Goal: Task Accomplishment & Management: Complete application form

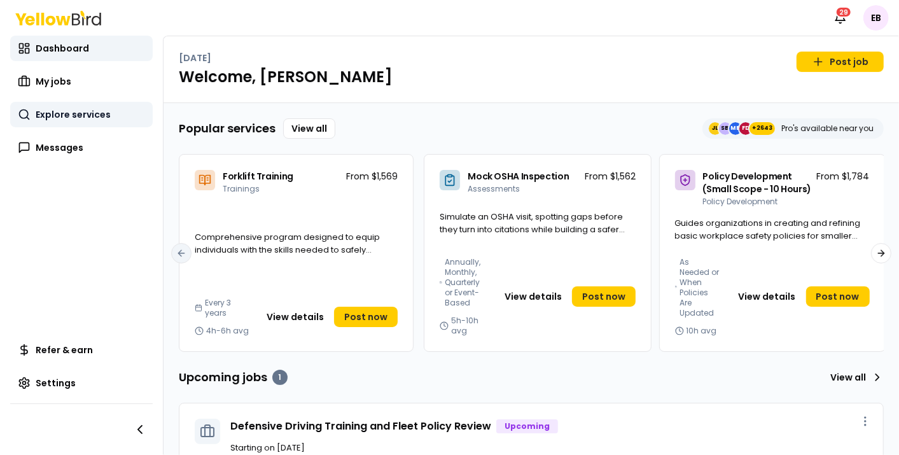
click at [87, 109] on span "Explore services" at bounding box center [73, 114] width 75 height 13
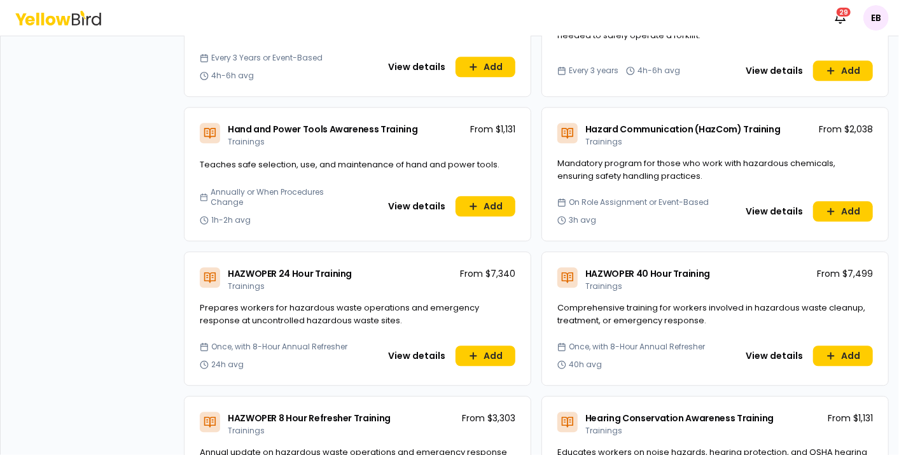
scroll to position [1711, 0]
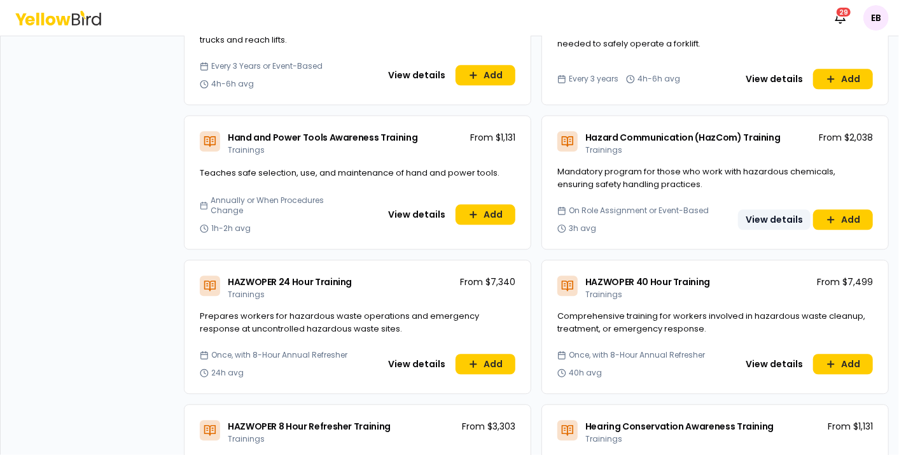
click at [767, 209] on button "View details" at bounding box center [774, 219] width 73 height 20
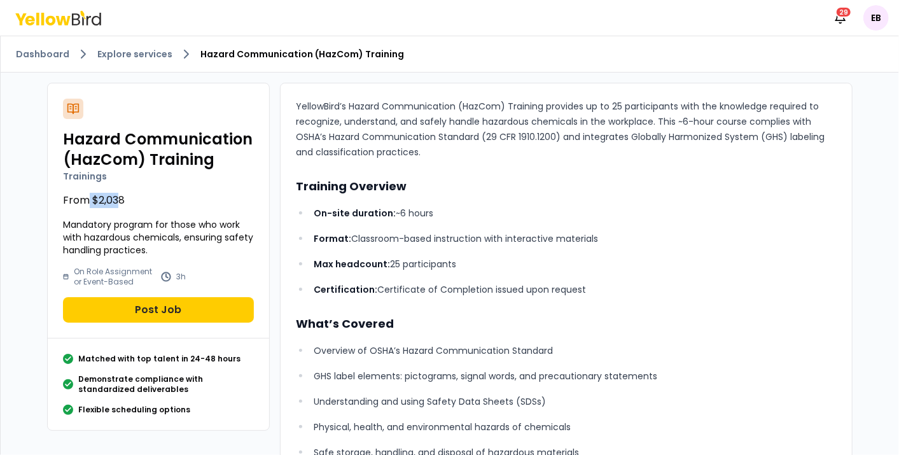
drag, startPoint x: 82, startPoint y: 192, endPoint x: 111, endPoint y: 197, distance: 29.6
click at [111, 197] on p "From $2,038" at bounding box center [158, 200] width 191 height 15
drag, startPoint x: 111, startPoint y: 197, endPoint x: 81, endPoint y: 198, distance: 29.9
click at [81, 198] on p "From $2,038" at bounding box center [158, 200] width 191 height 15
drag, startPoint x: 153, startPoint y: 274, endPoint x: 181, endPoint y: 274, distance: 28.0
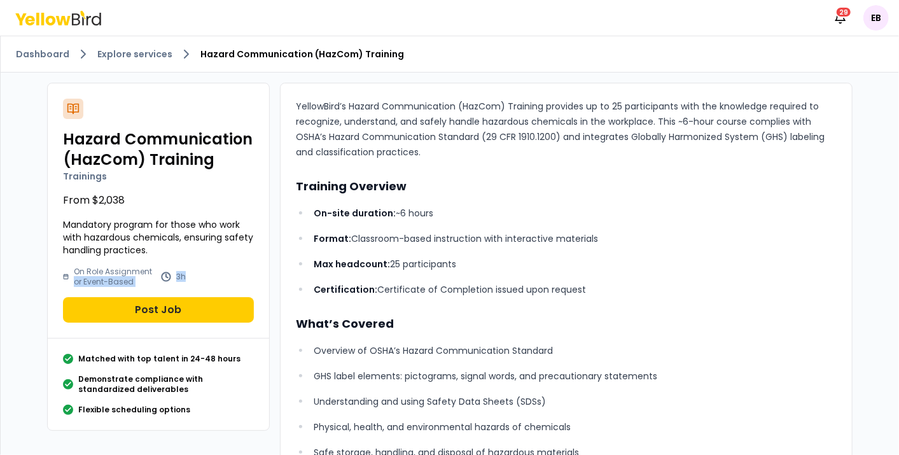
click at [181, 274] on div "On Role Assignment or Event-Based 3h" at bounding box center [158, 277] width 191 height 20
drag, startPoint x: 181, startPoint y: 274, endPoint x: 118, endPoint y: 272, distance: 63.0
click at [118, 272] on p "On Role Assignment or Event-Based" at bounding box center [115, 277] width 82 height 20
click at [396, 209] on p "On-site duration: ~6 hours" at bounding box center [575, 212] width 523 height 15
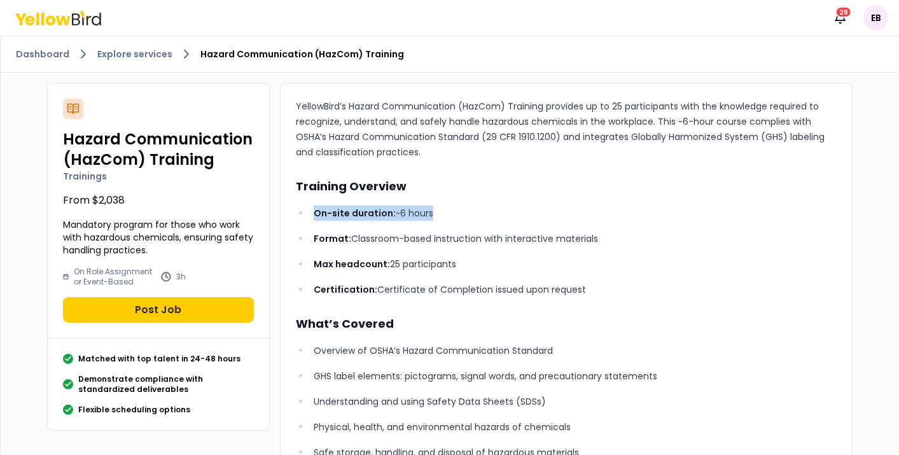
click at [396, 209] on p "On-site duration: ~6 hours" at bounding box center [575, 212] width 523 height 15
drag, startPoint x: 396, startPoint y: 209, endPoint x: 489, endPoint y: 223, distance: 93.3
click at [489, 223] on ul "On-site duration: ~6 hours Format: Classroom-based instruction with interactive…" at bounding box center [566, 251] width 541 height 92
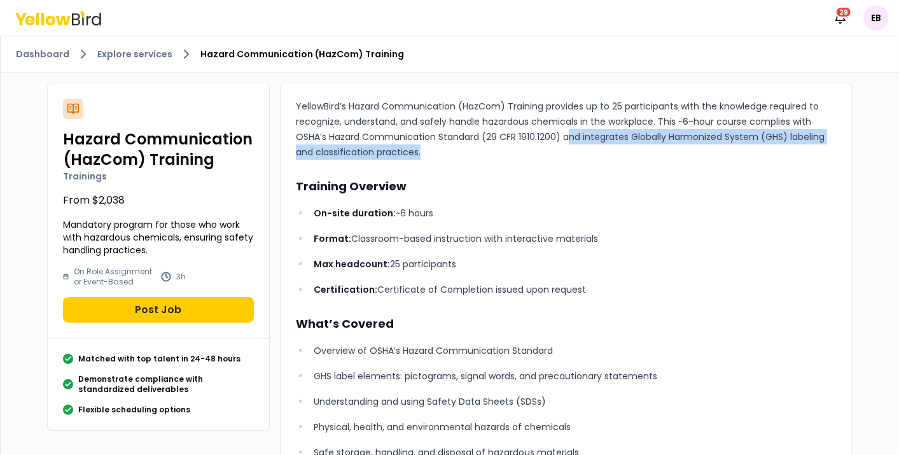
drag, startPoint x: 560, startPoint y: 131, endPoint x: 664, endPoint y: 156, distance: 107.2
click at [664, 156] on p "YellowBird’s Hazard Communication (HazCom) Training provides up to 25 participa…" at bounding box center [566, 129] width 541 height 61
drag, startPoint x: 664, startPoint y: 156, endPoint x: 583, endPoint y: 139, distance: 82.6
click at [583, 139] on p "YellowBird’s Hazard Communication (HazCom) Training provides up to 25 participa…" at bounding box center [566, 129] width 541 height 61
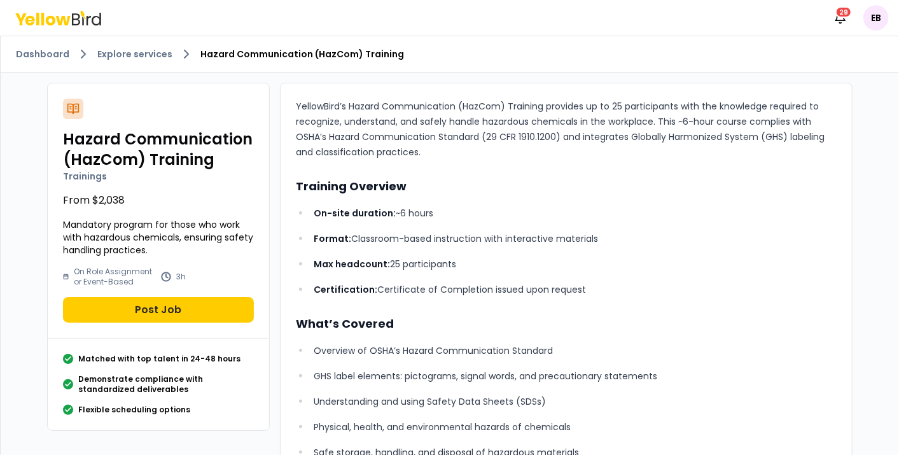
click at [645, 209] on p "On-site duration: ~6 hours" at bounding box center [575, 212] width 523 height 15
click at [133, 49] on link "Explore services" at bounding box center [134, 54] width 75 height 13
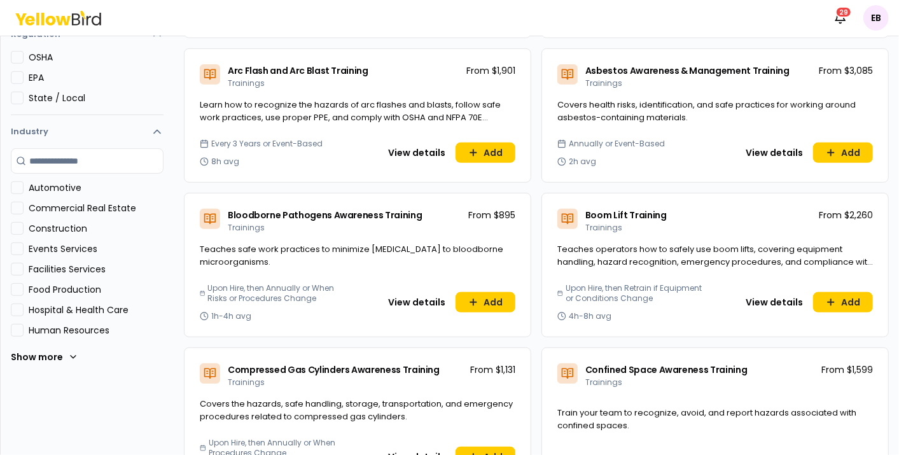
scroll to position [291, 0]
click at [410, 148] on button "View details" at bounding box center [416, 152] width 73 height 20
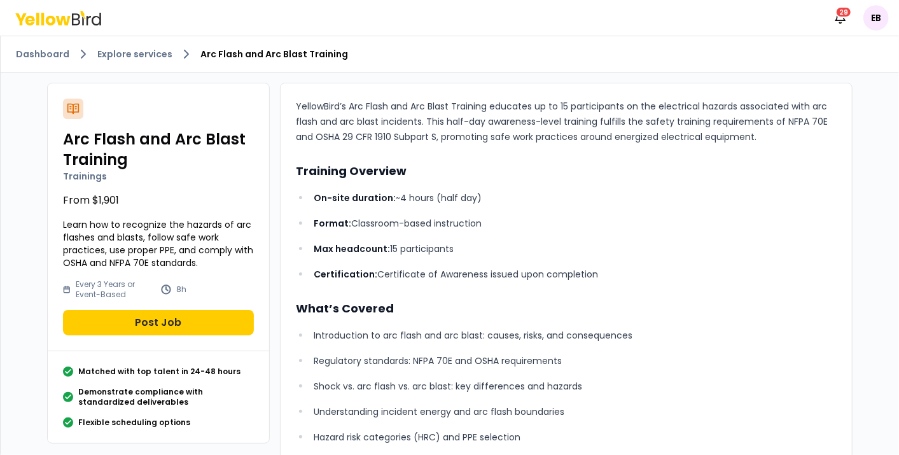
click at [89, 204] on p "From $1,901" at bounding box center [158, 200] width 191 height 15
click at [536, 216] on p "Format: Classroom-based instruction" at bounding box center [575, 223] width 523 height 15
click at [161, 55] on link "Explore services" at bounding box center [134, 54] width 75 height 13
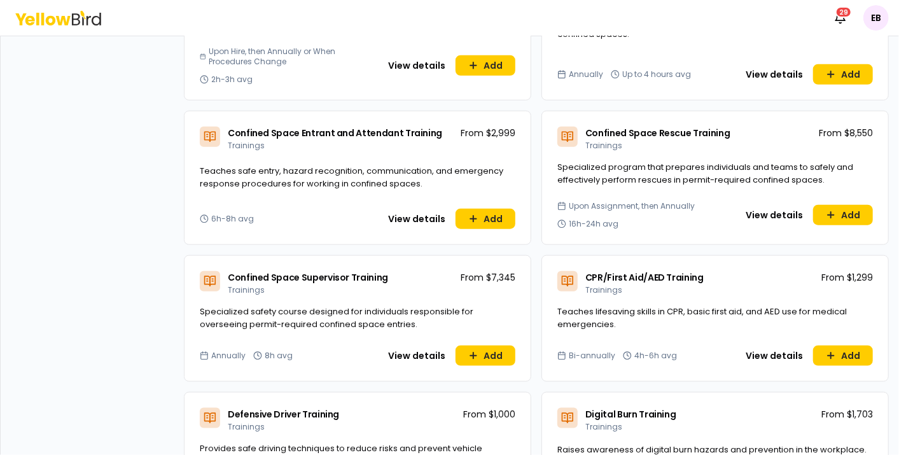
scroll to position [681, 0]
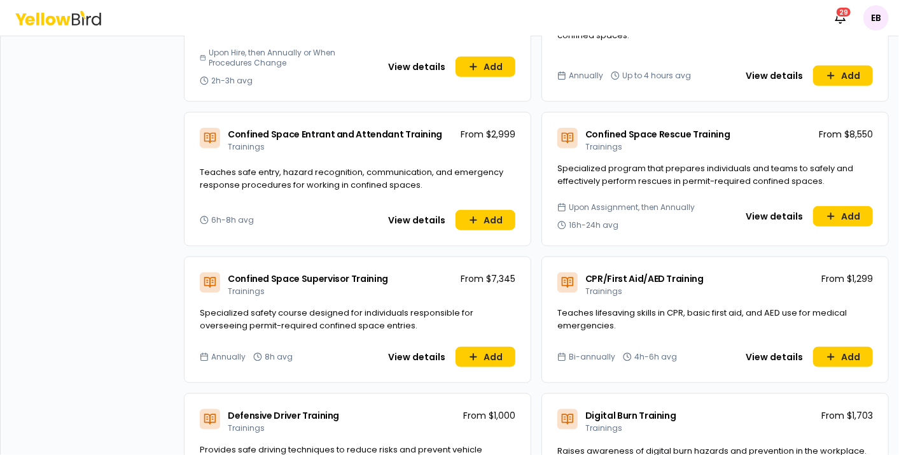
click at [496, 134] on p "From $2,999" at bounding box center [488, 134] width 55 height 13
drag, startPoint x: 496, startPoint y: 134, endPoint x: 469, endPoint y: 130, distance: 27.0
click at [469, 130] on p "From $2,999" at bounding box center [488, 134] width 55 height 13
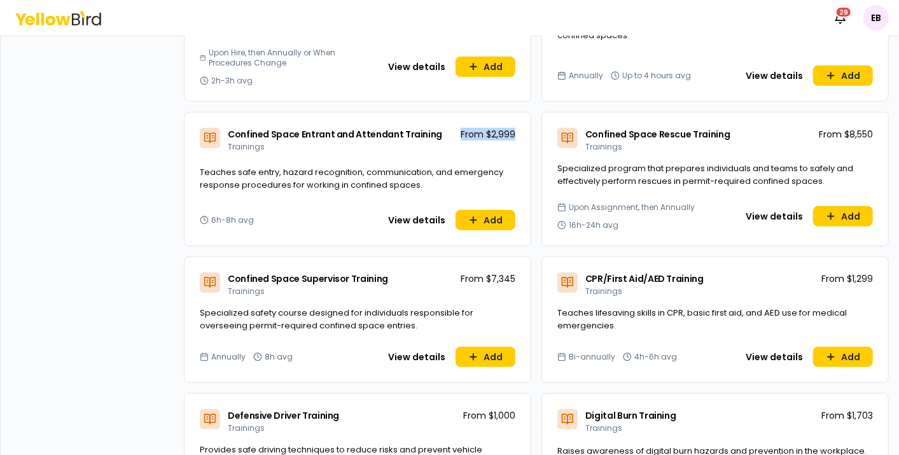
click at [497, 138] on div "Confined Space Entrant and Attendant Training Trainings From $2,999" at bounding box center [357, 138] width 346 height 50
drag, startPoint x: 483, startPoint y: 134, endPoint x: 518, endPoint y: 138, distance: 34.6
click at [518, 138] on div "Confined Space Entrant and Attendant Training Trainings From $2,999" at bounding box center [357, 138] width 346 height 50
drag, startPoint x: 518, startPoint y: 138, endPoint x: 475, endPoint y: 132, distance: 43.6
click at [475, 132] on p "From $2,999" at bounding box center [488, 134] width 55 height 13
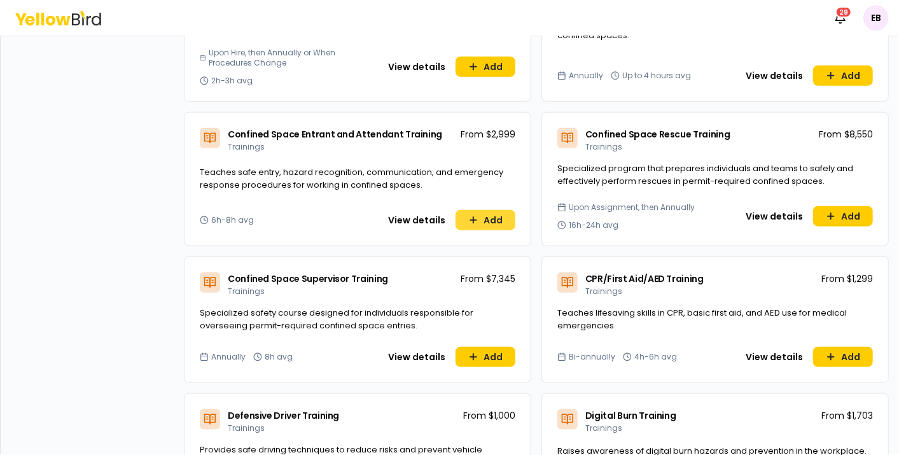
click at [480, 216] on button "Add" at bounding box center [485, 220] width 60 height 20
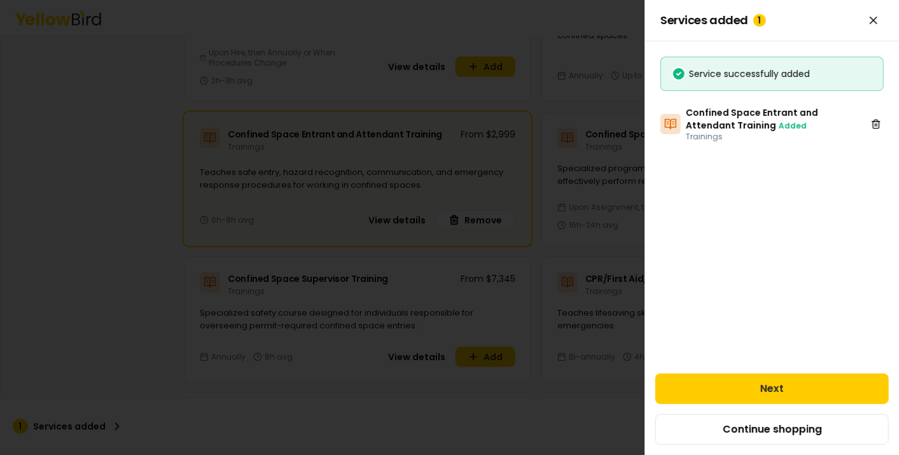
click at [363, 261] on div at bounding box center [449, 227] width 899 height 455
click at [796, 184] on div "Services added 1 You can add more services to your job. Success Service success…" at bounding box center [771, 227] width 254 height 455
click at [876, 123] on icon at bounding box center [876, 124] width 10 height 10
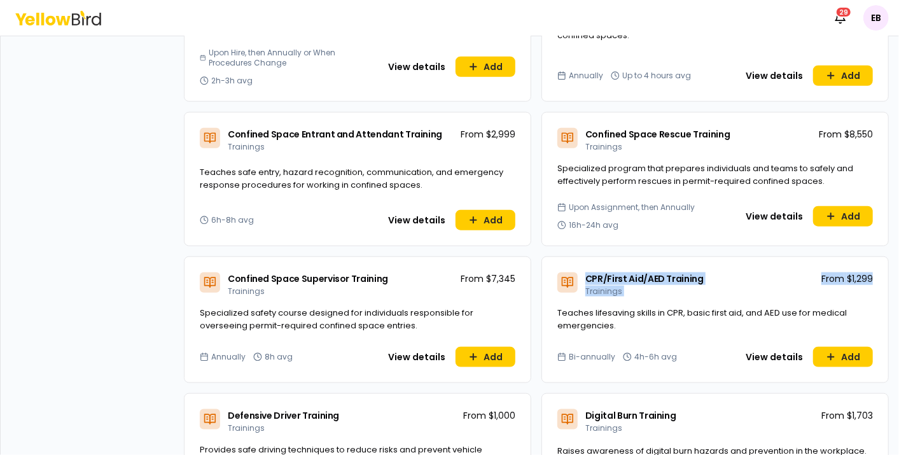
drag, startPoint x: 567, startPoint y: 287, endPoint x: 546, endPoint y: 312, distance: 32.5
click at [546, 312] on div "CPR/First Aid/AED Training Trainings From $1,299 Teaches lifesaving skills in C…" at bounding box center [714, 319] width 347 height 127
drag, startPoint x: 546, startPoint y: 312, endPoint x: 480, endPoint y: 291, distance: 68.8
click at [480, 291] on div "Confined Space Supervisor Training Trainings From $7,345" at bounding box center [357, 282] width 346 height 50
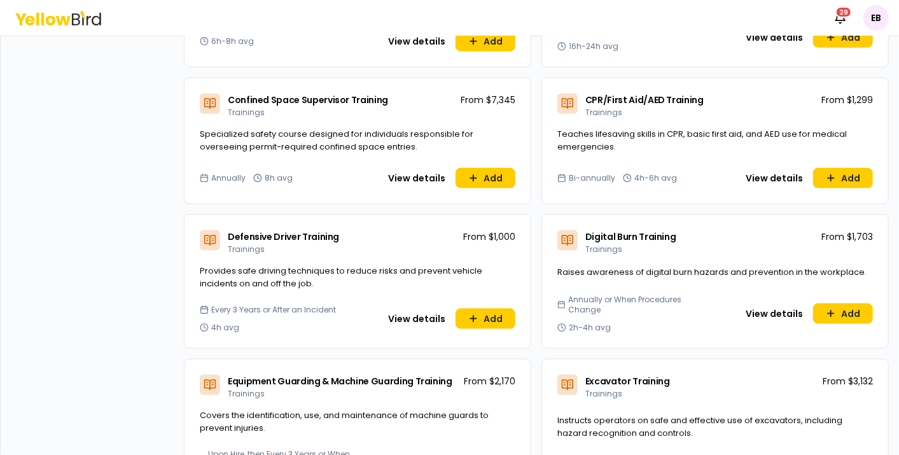
scroll to position [819, 0]
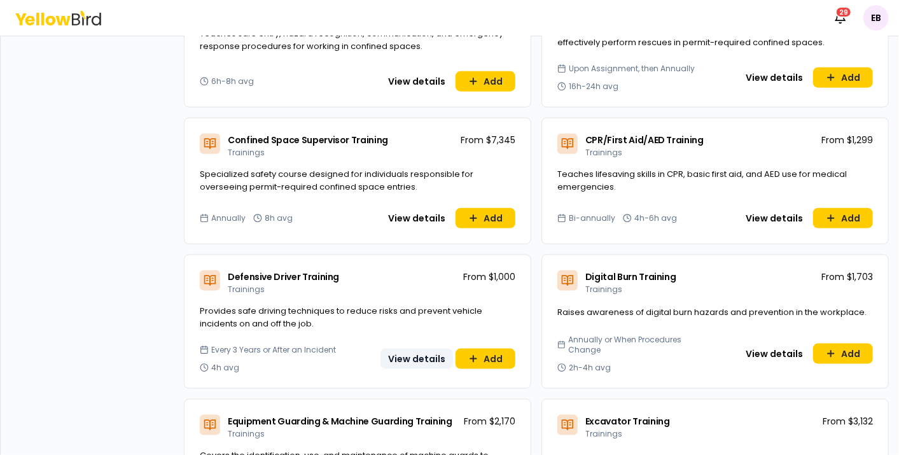
click at [426, 349] on button "View details" at bounding box center [416, 359] width 73 height 20
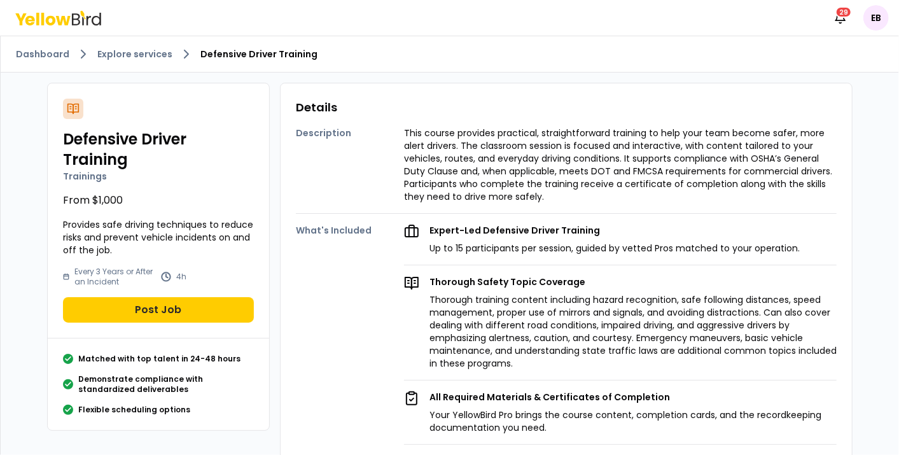
click at [488, 148] on p "This course provides practical, straightforward training to help your team beco…" at bounding box center [620, 165] width 433 height 76
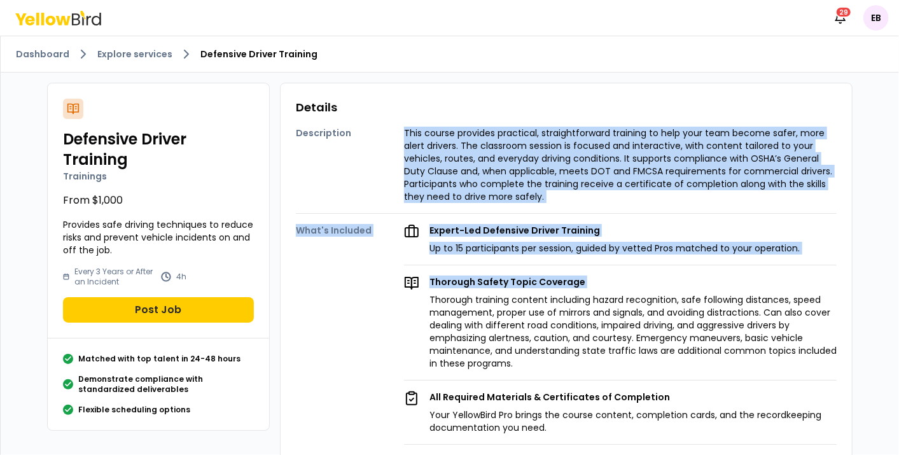
drag, startPoint x: 488, startPoint y: 148, endPoint x: 509, endPoint y: 278, distance: 132.1
click at [509, 278] on div "Description This course provides practical, straightforward training to help yo…" at bounding box center [566, 408] width 541 height 585
click at [509, 278] on p "Thorough Safety Topic Coverage" at bounding box center [632, 281] width 407 height 13
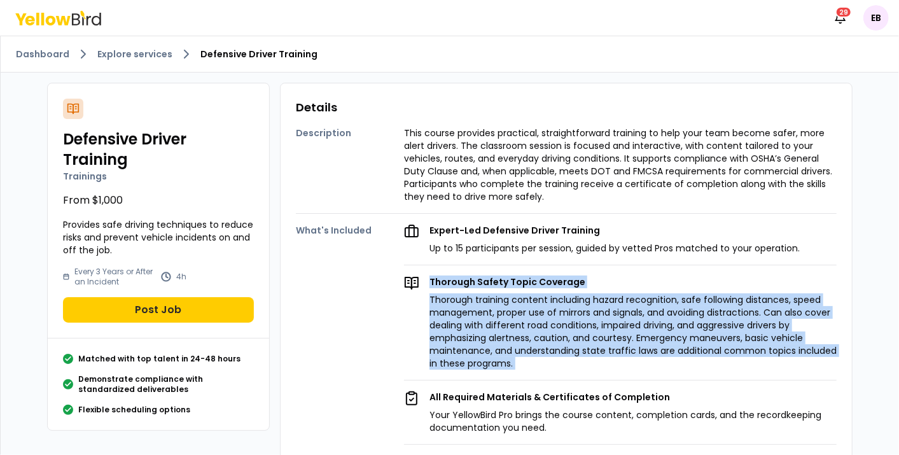
drag, startPoint x: 509, startPoint y: 278, endPoint x: 538, endPoint y: 351, distance: 78.2
click at [538, 351] on div "Thorough Safety Topic Coverage Thorough training content including hazard recog…" at bounding box center [632, 322] width 407 height 94
drag, startPoint x: 538, startPoint y: 351, endPoint x: 401, endPoint y: 355, distance: 137.5
click at [404, 355] on div "Thorough Safety Topic Coverage Thorough training content including hazard recog…" at bounding box center [620, 317] width 433 height 105
click at [571, 323] on p "Thorough training content including hazard recognition, safe following distance…" at bounding box center [632, 331] width 407 height 76
